Goal: Task Accomplishment & Management: Complete application form

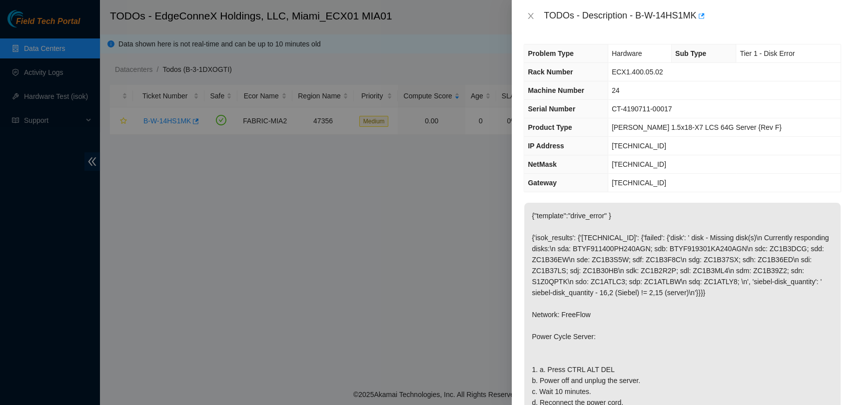
scroll to position [166, 0]
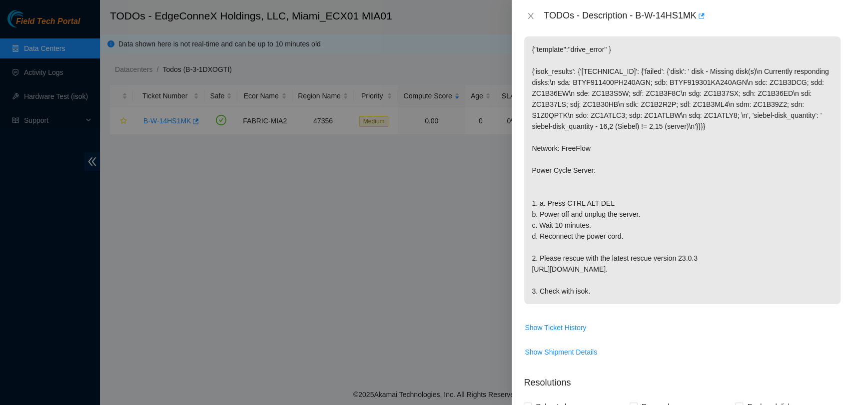
drag, startPoint x: 663, startPoint y: 211, endPoint x: 678, endPoint y: 209, distance: 15.1
click at [668, 210] on p "{"template":"drive_error" } {'isok_results': {'[TECHNICAL_ID]': {'failed': {'di…" at bounding box center [682, 170] width 316 height 268
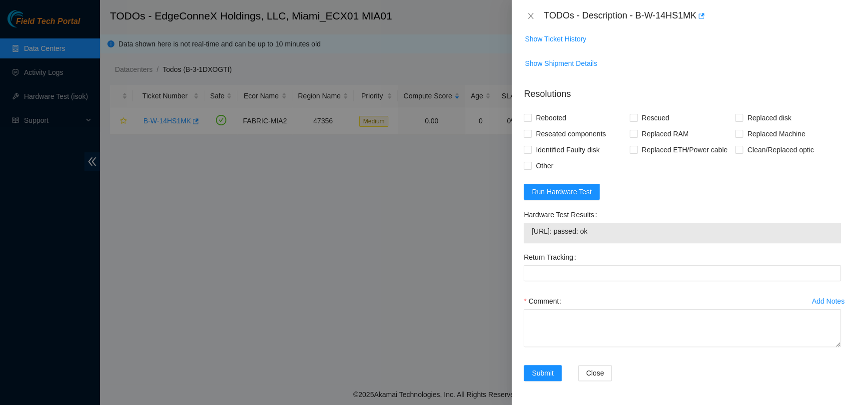
scroll to position [488, 0]
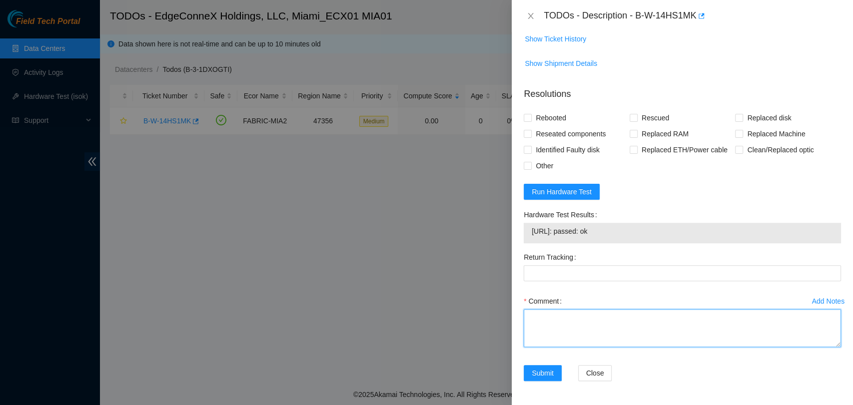
click at [571, 325] on textarea "Comment" at bounding box center [682, 328] width 317 height 38
paste textarea "Verified ticket is safe to work on YES NOCC Authorized: YES Located server conn…"
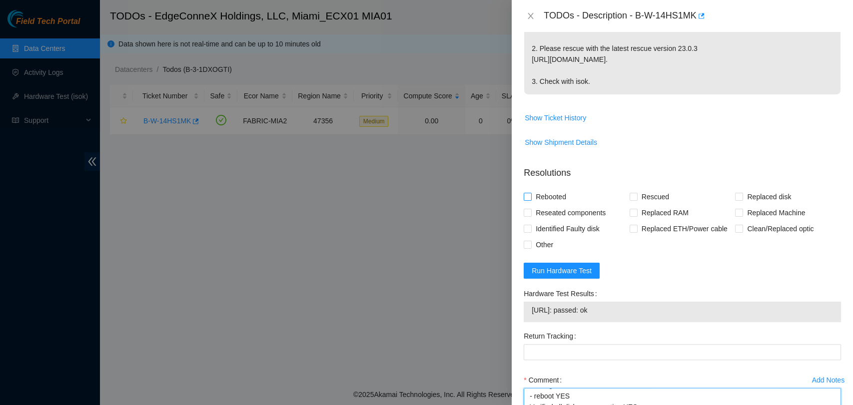
scroll to position [283, 0]
type textarea "Verified ticket is safe to work on YES NOCC Authorized: YES Located server conn…"
drag, startPoint x: 530, startPoint y: 224, endPoint x: 591, endPoint y: 221, distance: 61.0
click at [530, 205] on label "Rebooted" at bounding box center [547, 197] width 46 height 16
click at [530, 200] on input "Rebooted" at bounding box center [527, 196] width 7 height 7
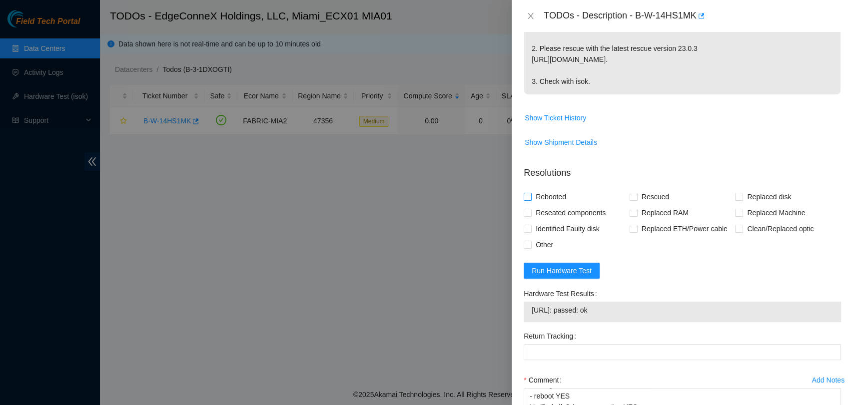
checkbox input "true"
click at [633, 205] on label "Rescued" at bounding box center [651, 197] width 43 height 16
click at [633, 200] on input "Rescued" at bounding box center [633, 196] width 7 height 7
checkbox input "true"
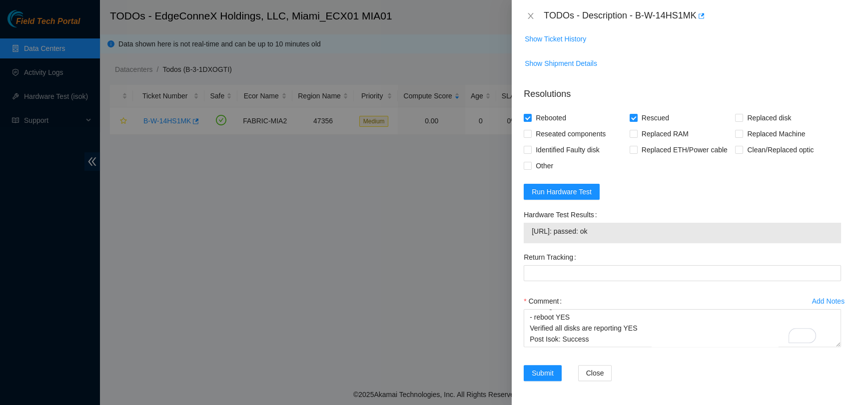
scroll to position [496, 0]
click at [546, 368] on span "Submit" at bounding box center [543, 373] width 22 height 11
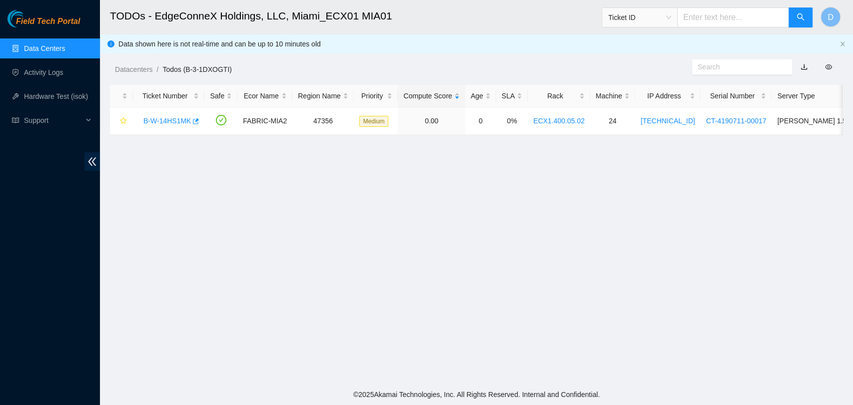
scroll to position [236, 0]
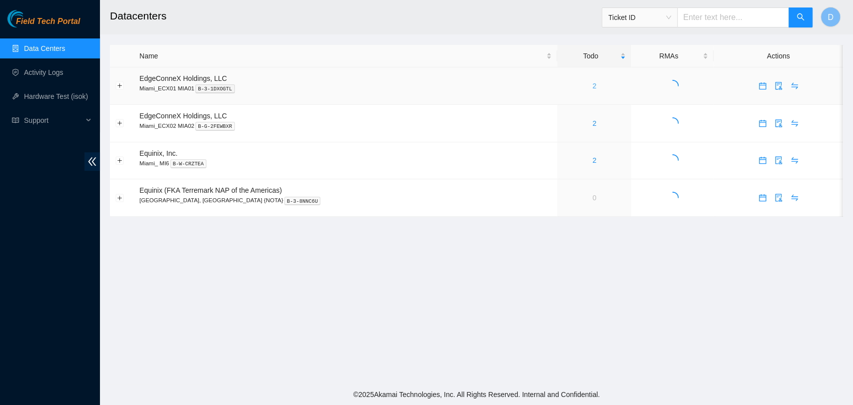
click at [592, 84] on link "2" at bounding box center [594, 86] width 4 height 8
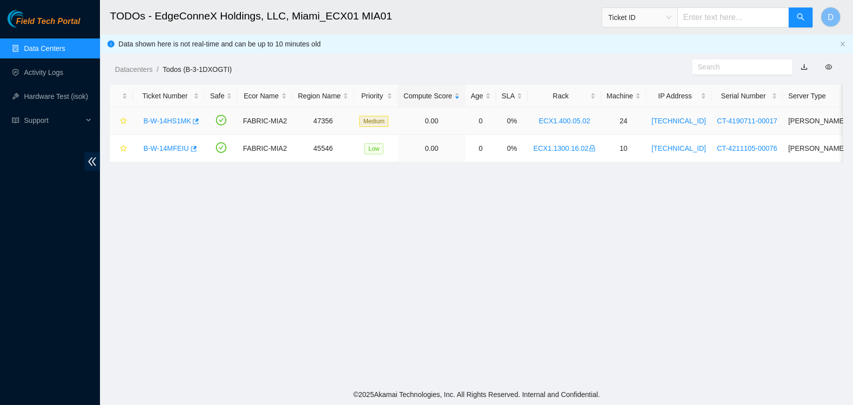
click at [160, 122] on link "B-W-14HS1MK" at bounding box center [166, 121] width 47 height 8
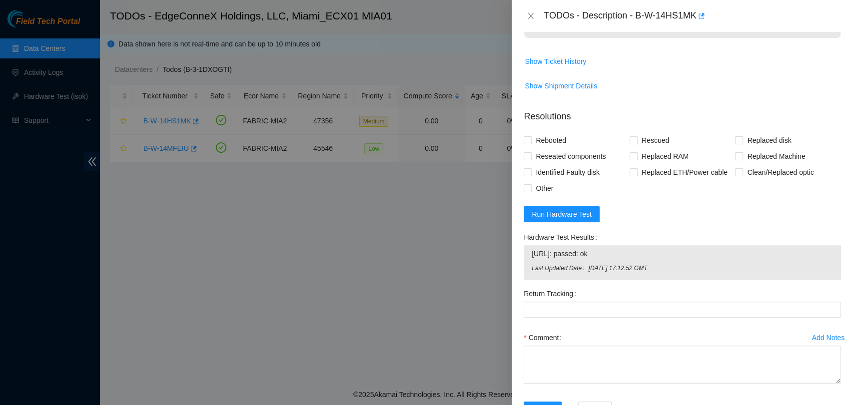
scroll to position [502, 0]
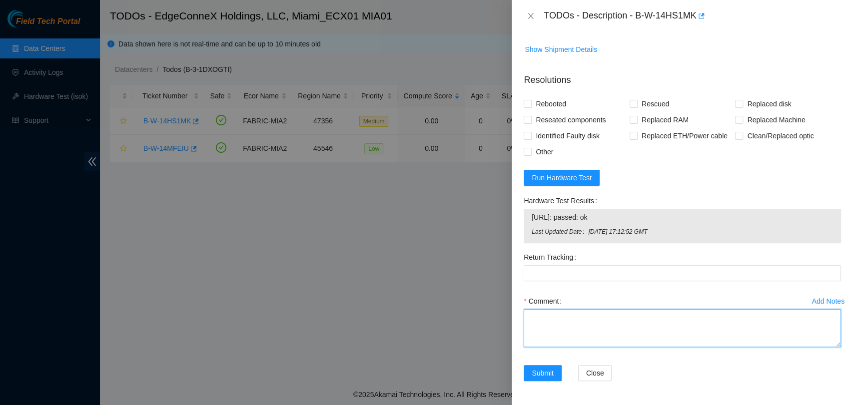
click at [574, 317] on textarea "Comment" at bounding box center [682, 328] width 317 height 38
paste textarea "Verified ticket is safe to work on YES NOCC Authorized: YES Located server conn…"
type textarea "Verified ticket is safe to work on YES NOCC Authorized: YES Located server conn…"
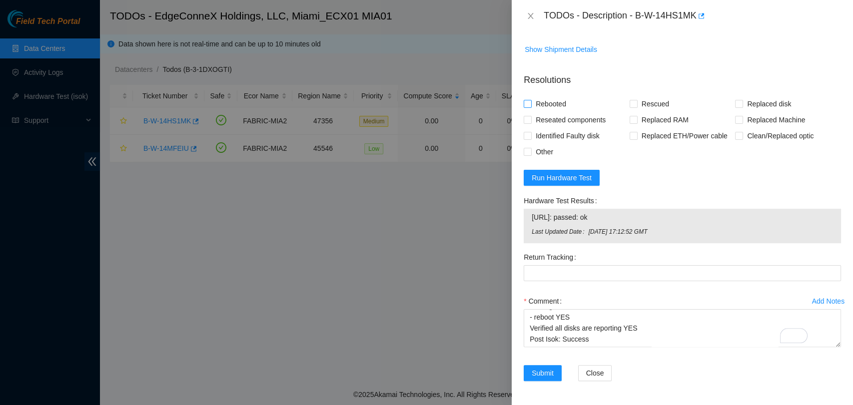
click at [531, 104] on span at bounding box center [528, 104] width 8 height 8
click at [531, 104] on input "Rebooted" at bounding box center [527, 103] width 7 height 7
checkbox input "true"
click at [638, 103] on span "Rescued" at bounding box center [655, 104] width 35 height 16
click at [636, 103] on input "Rescued" at bounding box center [633, 103] width 7 height 7
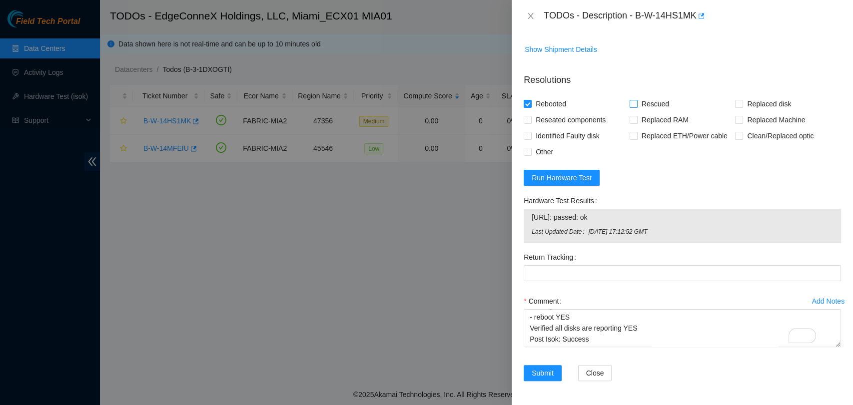
checkbox input "true"
click at [543, 372] on span "Submit" at bounding box center [543, 373] width 22 height 11
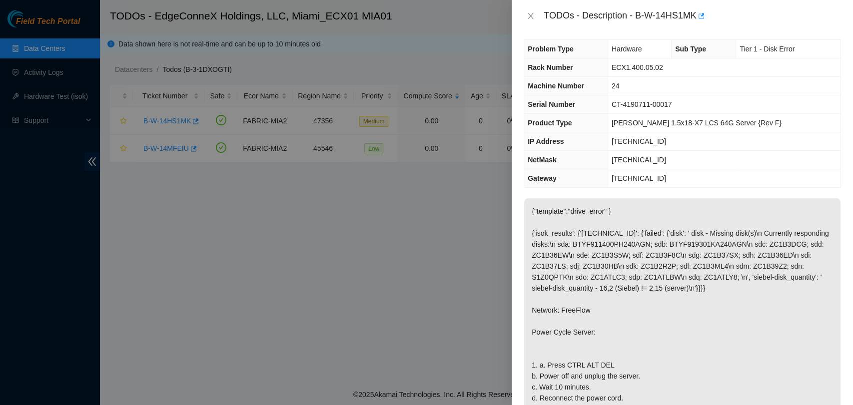
scroll to position [0, 0]
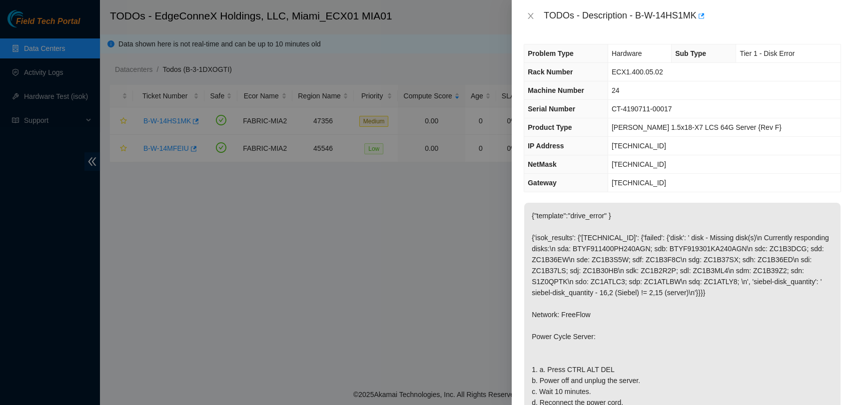
click at [789, 203] on p "{"template":"drive_error" } {'isok_results': {'[TECHNICAL_ID]': {'failed': {'di…" at bounding box center [682, 337] width 316 height 268
